Goal: Information Seeking & Learning: Learn about a topic

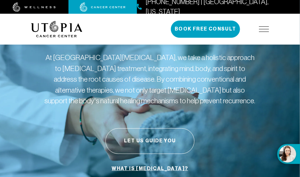
scroll to position [34, 0]
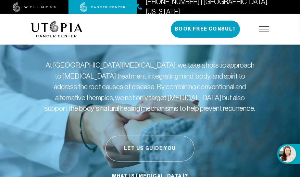
click at [163, 143] on button "Let Us Guide You" at bounding box center [150, 149] width 89 height 26
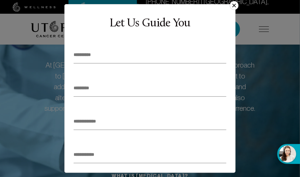
click at [236, 2] on button "×" at bounding box center [234, 5] width 9 height 9
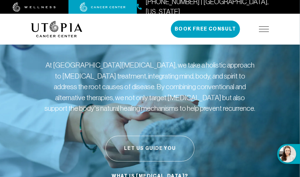
scroll to position [69, 0]
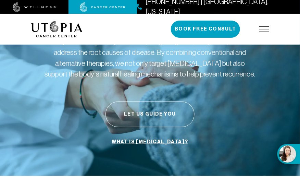
click at [148, 140] on link "What is [MEDICAL_DATA]?" at bounding box center [150, 141] width 80 height 13
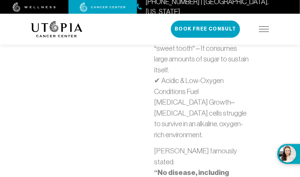
scroll to position [754, 0]
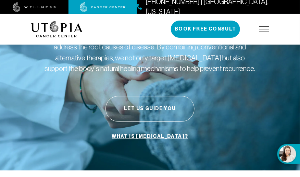
scroll to position [69, 0]
